Goal: Information Seeking & Learning: Learn about a topic

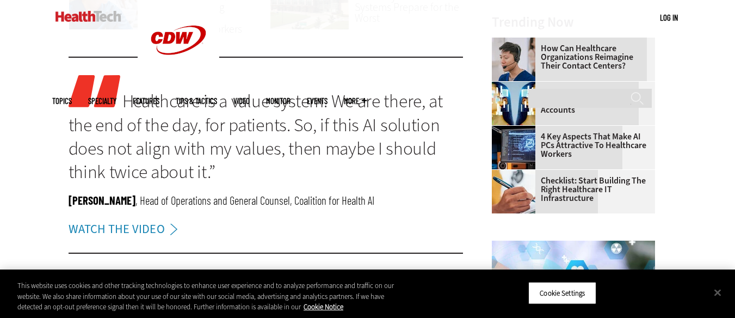
scroll to position [1251, 0]
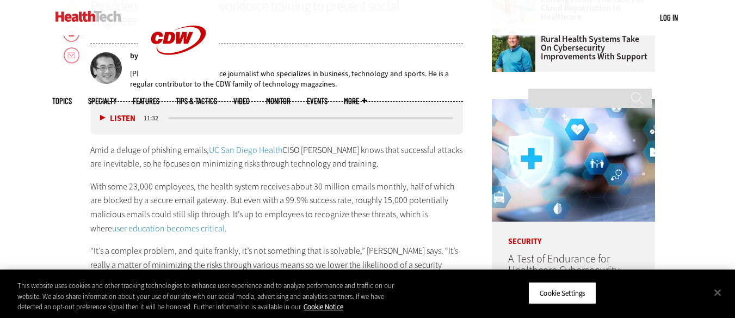
scroll to position [544, 0]
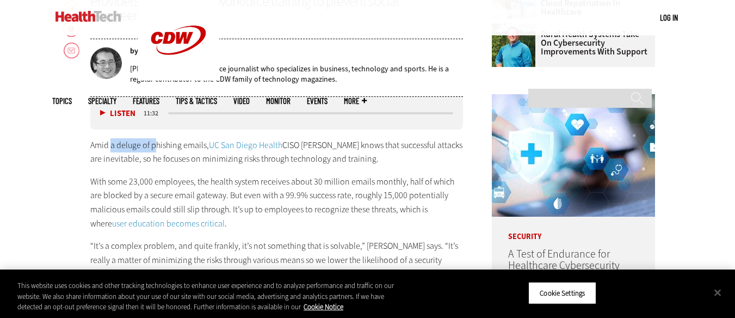
drag, startPoint x: 113, startPoint y: 145, endPoint x: 156, endPoint y: 143, distance: 43.6
click at [156, 143] on p "Amid a deluge of phishing emails, UC San Diego Health CISO Scott Currie knows t…" at bounding box center [276, 152] width 373 height 28
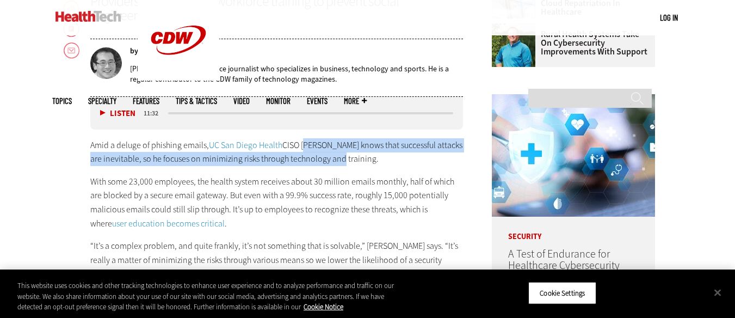
drag, startPoint x: 302, startPoint y: 145, endPoint x: 331, endPoint y: 158, distance: 31.6
click at [331, 158] on p "Amid a deluge of phishing emails, UC San Diego Health CISO Scott Currie knows t…" at bounding box center [276, 152] width 373 height 28
click at [112, 158] on p "Amid a deluge of phishing emails, UC San Diego Health CISO Scott Currie knows t…" at bounding box center [276, 152] width 373 height 28
click at [337, 138] on p "Amid a deluge of phishing emails, UC San Diego Health CISO Scott Currie knows t…" at bounding box center [276, 152] width 373 height 28
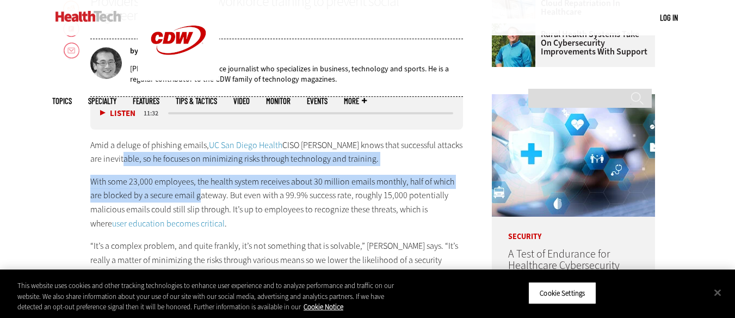
drag, startPoint x: 126, startPoint y: 159, endPoint x: 199, endPoint y: 202, distance: 85.3
click at [200, 202] on div "Amid a deluge of phishing emails, UC San Diego Health CISO Scott Currie knows t…" at bounding box center [276, 285] width 373 height 294
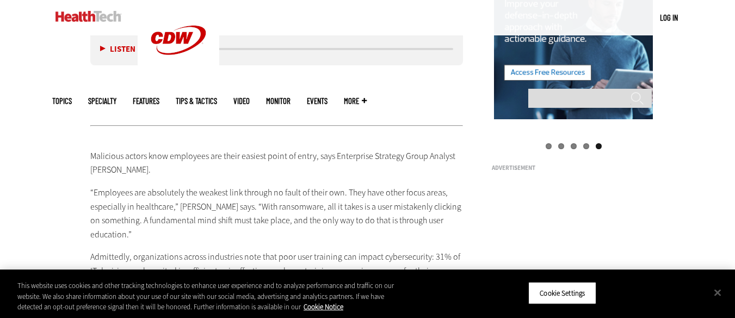
scroll to position [1251, 0]
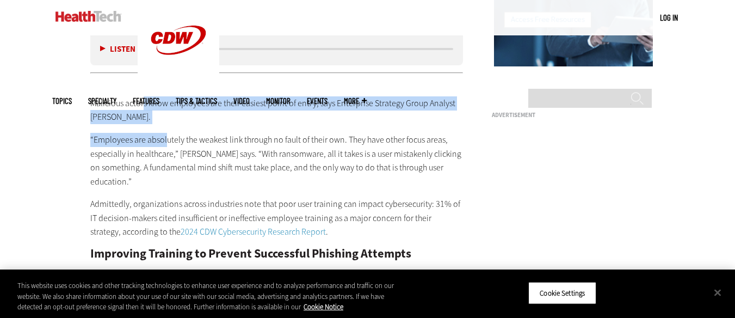
drag, startPoint x: 142, startPoint y: 105, endPoint x: 165, endPoint y: 124, distance: 29.7
click at [173, 104] on p "Malicious actors know employees are their easiest point of entry, says Enterpri…" at bounding box center [276, 110] width 373 height 28
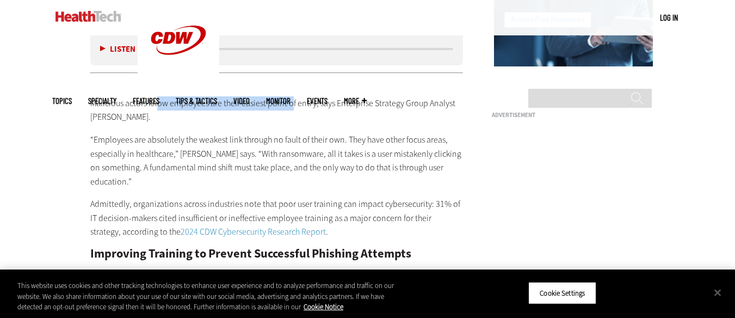
drag, startPoint x: 157, startPoint y: 103, endPoint x: 292, endPoint y: 100, distance: 134.9
click at [292, 100] on p "Malicious actors know employees are their easiest point of entry, says Enterpri…" at bounding box center [276, 110] width 373 height 28
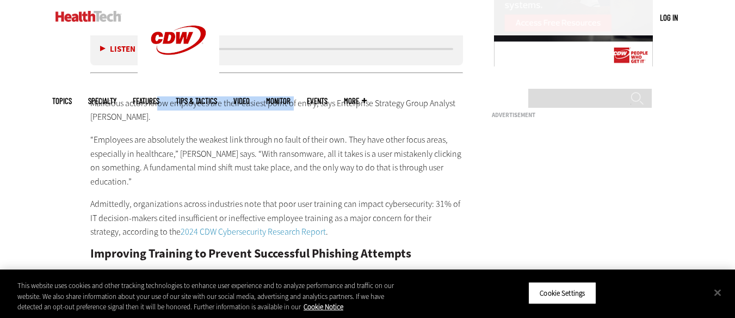
click at [220, 108] on p "Malicious actors know employees are their easiest point of entry, says Enterpri…" at bounding box center [276, 110] width 373 height 28
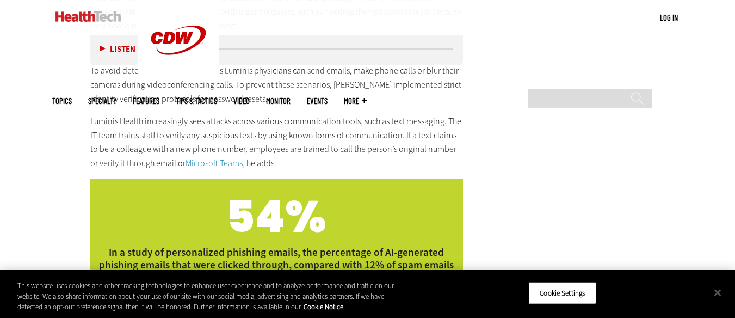
scroll to position [2828, 0]
